Goal: Transaction & Acquisition: Book appointment/travel/reservation

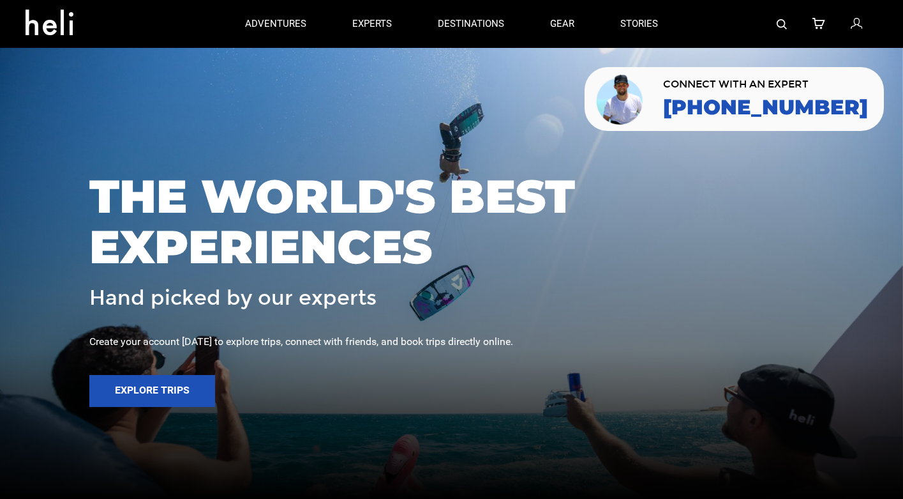
click at [784, 26] on img at bounding box center [782, 24] width 10 height 10
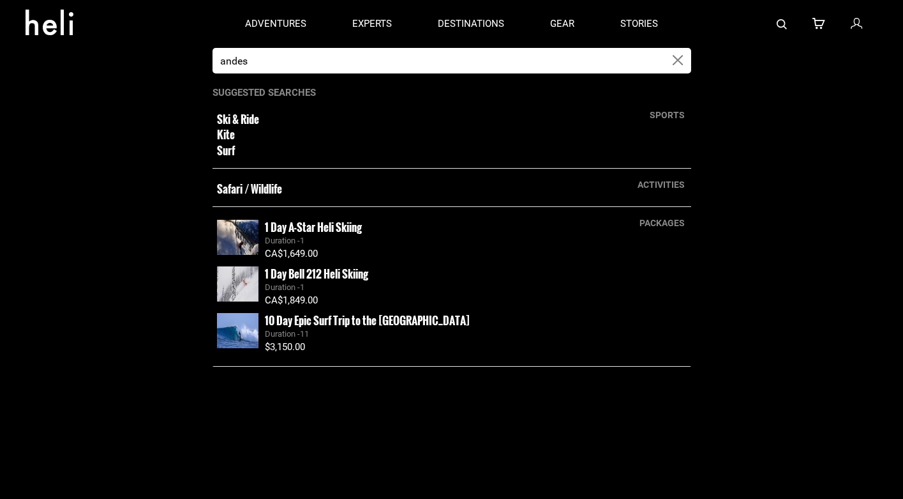
type input "andes"
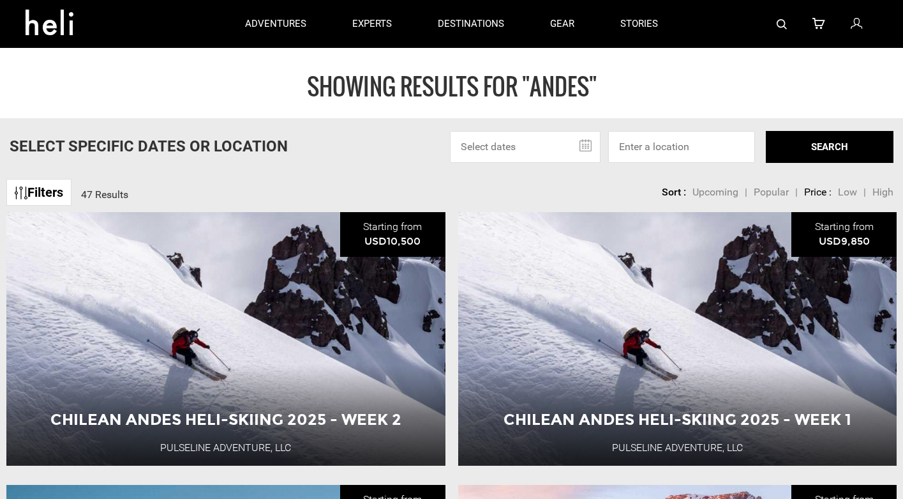
click at [782, 20] on img at bounding box center [782, 24] width 10 height 10
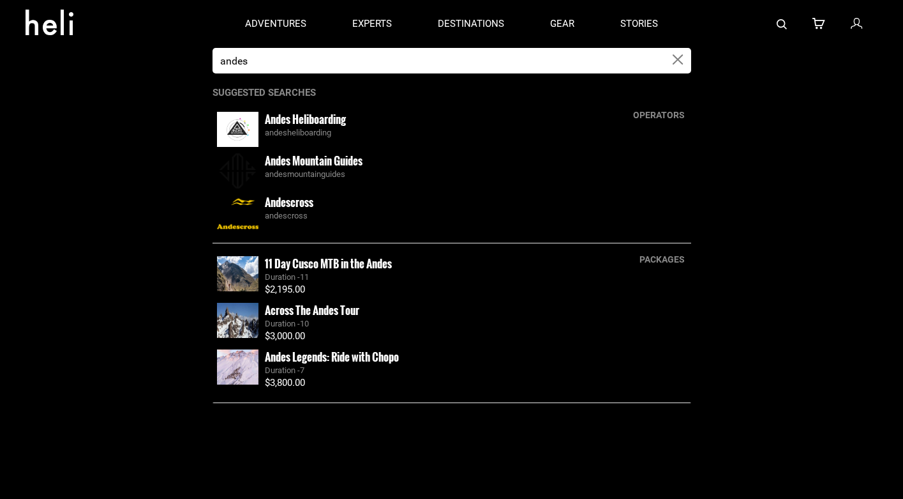
click at [338, 128] on div "andesheliboarding" at bounding box center [476, 133] width 422 height 12
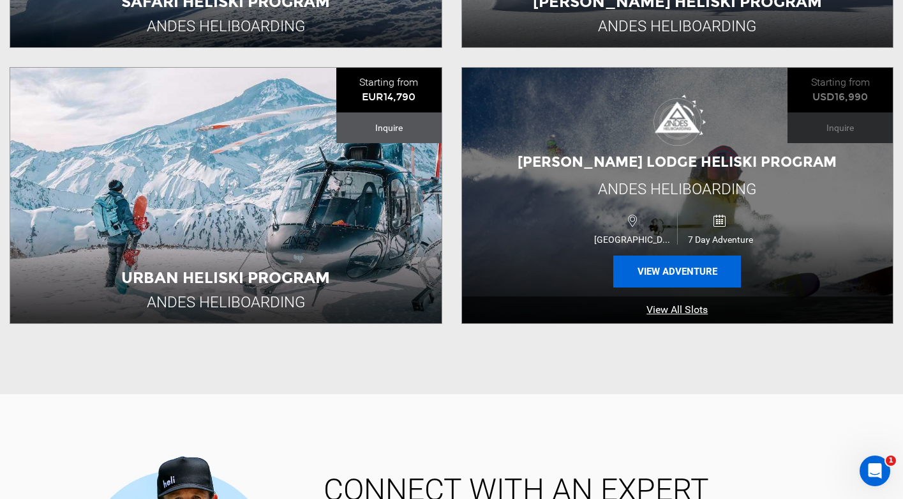
click at [680, 275] on button "View Adventure" at bounding box center [678, 271] width 128 height 32
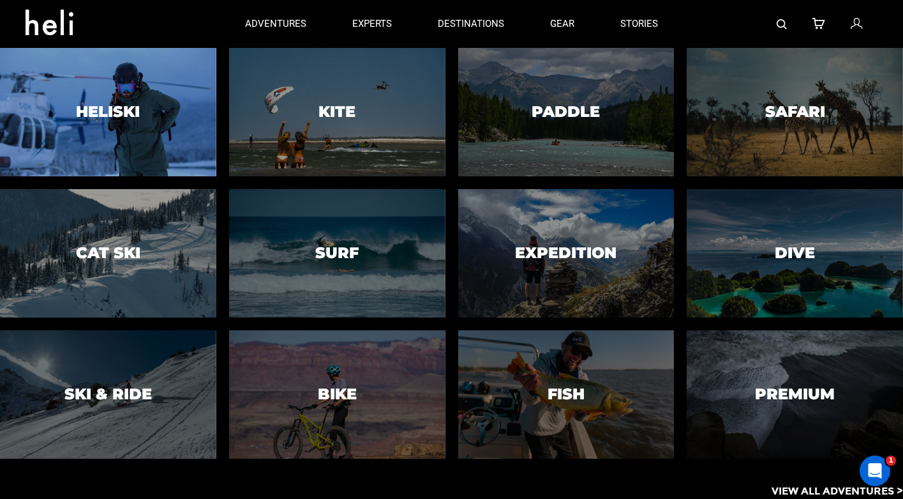
click at [149, 86] on div at bounding box center [108, 112] width 221 height 131
